Goal: Information Seeking & Learning: Learn about a topic

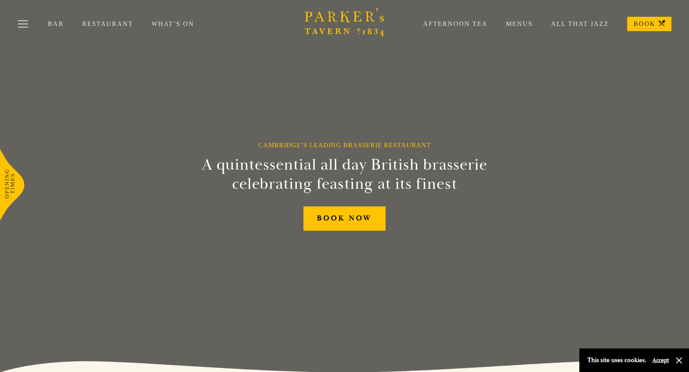
click at [207, 179] on h2 "A quintessential all day British brasserie celebrating feasting at its finest" at bounding box center [345, 174] width 364 height 38
click at [525, 24] on link "Menus" at bounding box center [510, 24] width 45 height 8
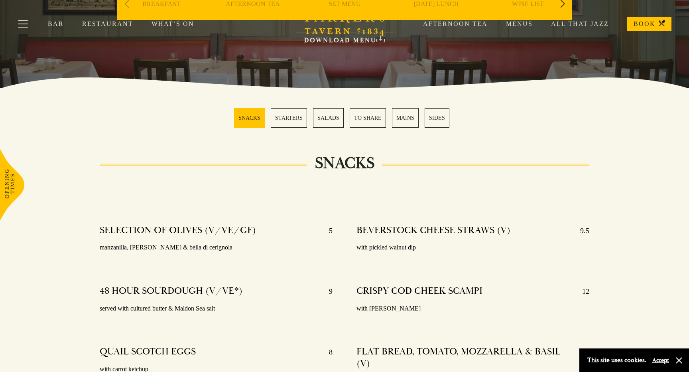
click at [404, 113] on link "MAINS" at bounding box center [405, 118] width 27 height 20
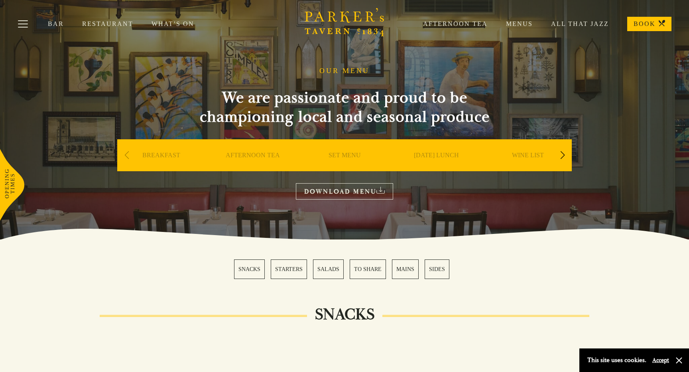
click at [561, 153] on div "Next slide" at bounding box center [562, 155] width 11 height 18
click at [530, 155] on link "DESSERT" at bounding box center [528, 167] width 28 height 32
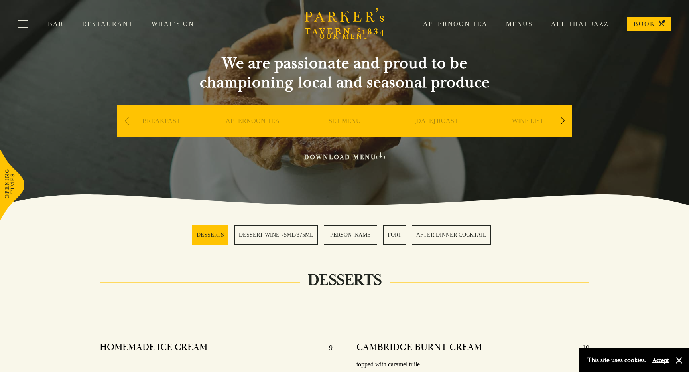
scroll to position [29, 0]
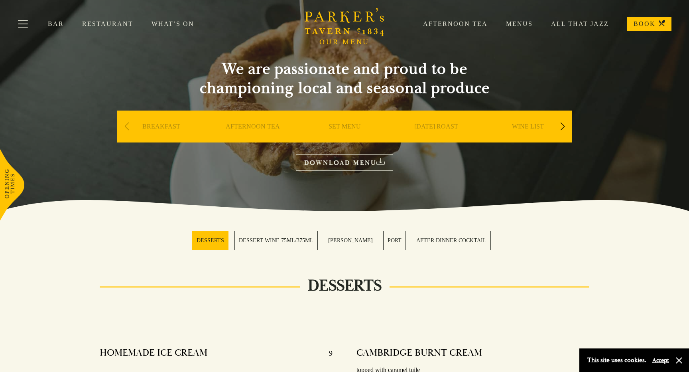
click at [267, 124] on link "AFTERNOON TEA" at bounding box center [253, 138] width 54 height 32
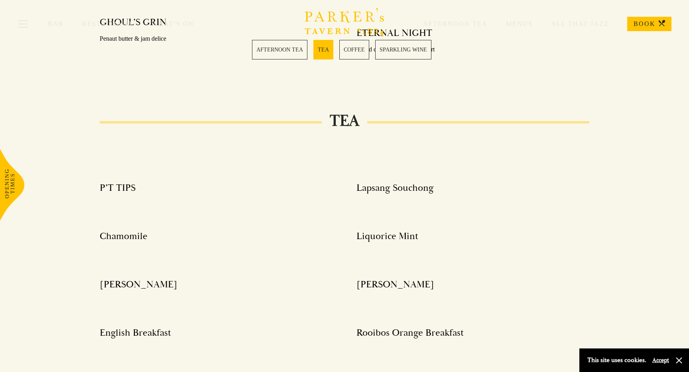
scroll to position [792, 0]
